Goal: Task Accomplishment & Management: Manage account settings

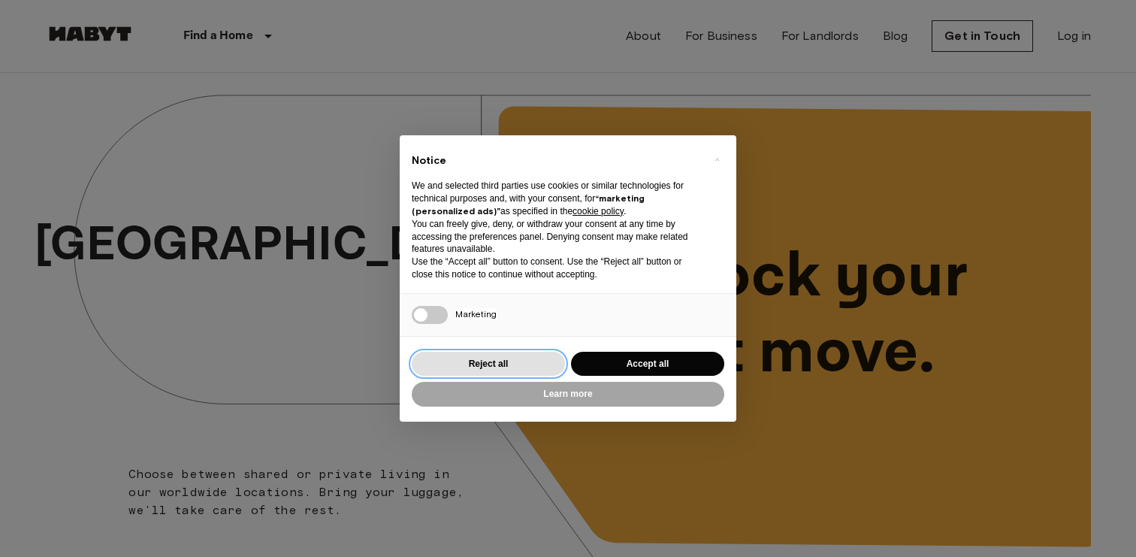
click at [457, 360] on button "Reject all" at bounding box center [488, 364] width 153 height 25
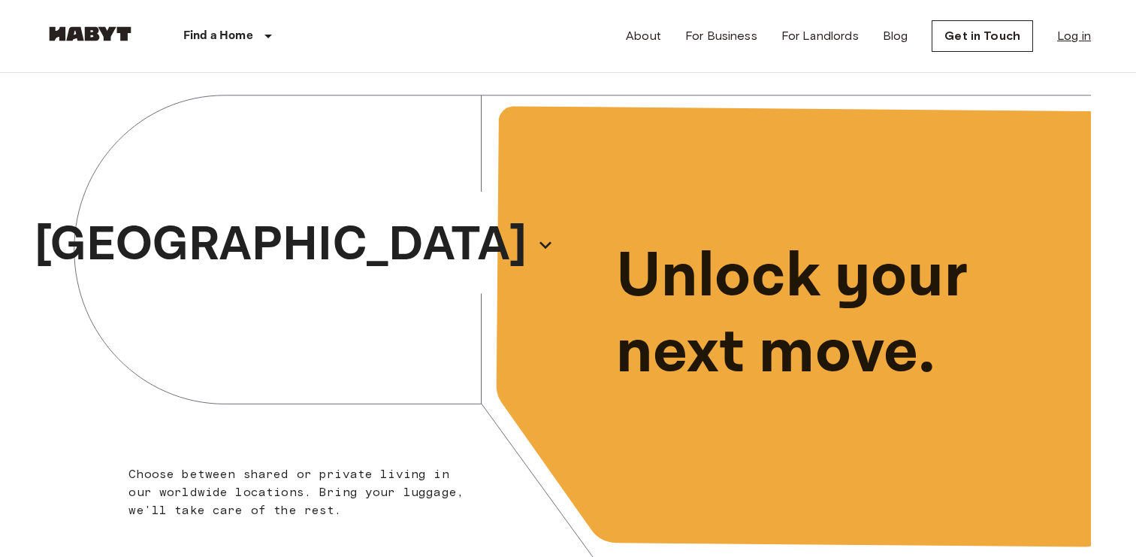
click at [1058, 41] on link "Log in" at bounding box center [1074, 36] width 34 height 18
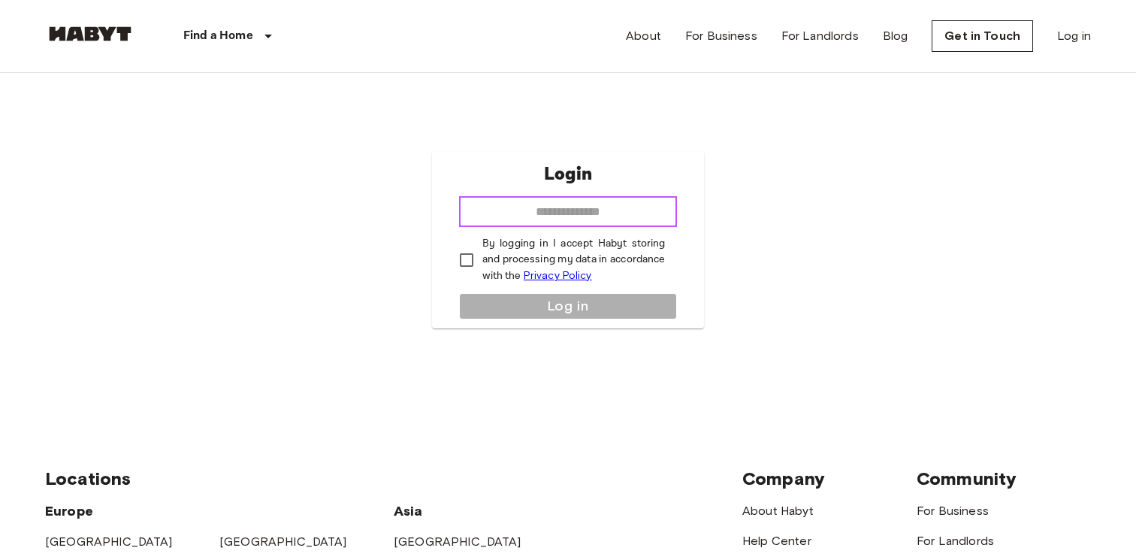
click at [571, 205] on input "email" at bounding box center [568, 212] width 219 height 30
type input "**********"
click at [499, 275] on p "By logging in I accept Habyt storing and processing my data in accordance with …" at bounding box center [573, 260] width 183 height 48
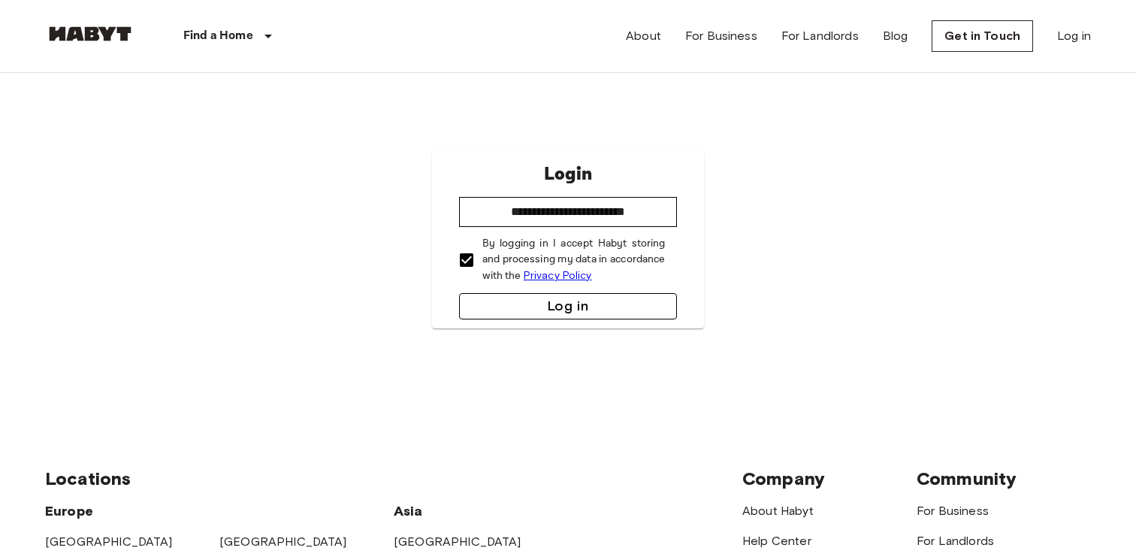
click at [510, 296] on button "Log in" at bounding box center [568, 306] width 219 height 26
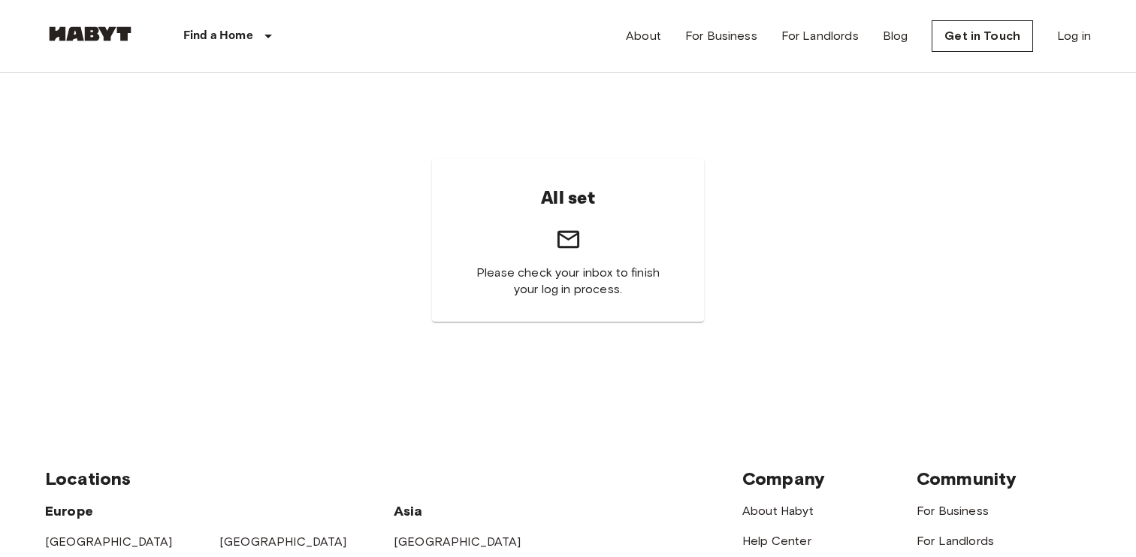
click at [984, 284] on div "All set Please check your inbox to finish your log in process." at bounding box center [568, 240] width 1046 height 334
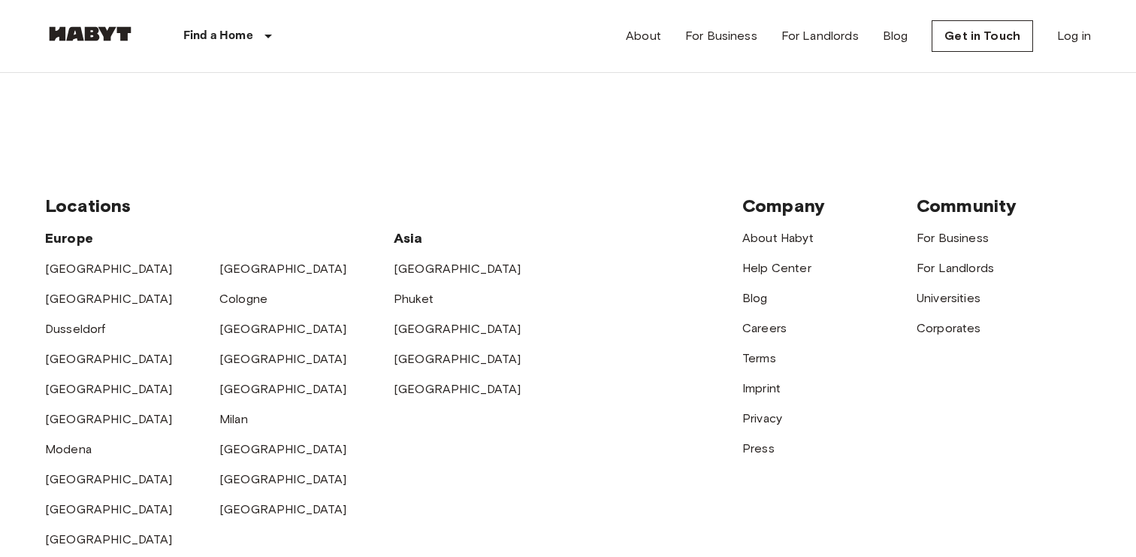
scroll to position [274, 0]
